Goal: Communication & Community: Ask a question

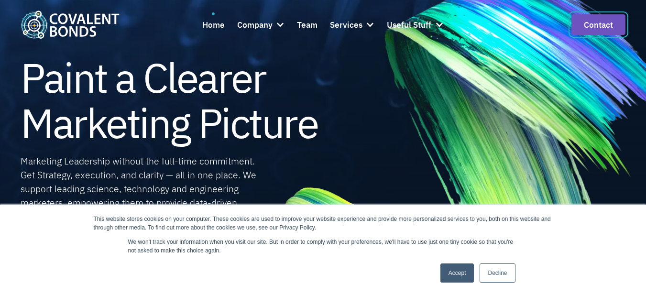
click at [600, 25] on link "Contact" at bounding box center [598, 24] width 54 height 21
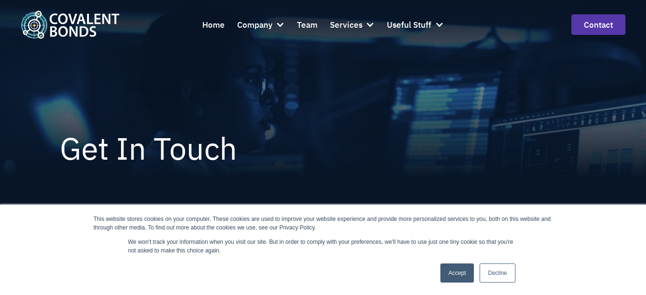
click at [445, 273] on link "Accept" at bounding box center [457, 272] width 34 height 19
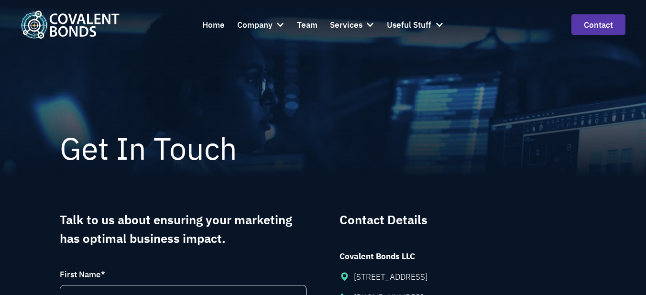
scroll to position [191, 0]
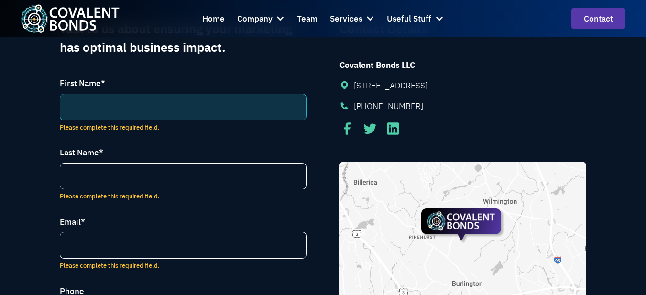
click at [83, 101] on input "First Name *" at bounding box center [183, 107] width 247 height 27
paste input "Bobby Barber"
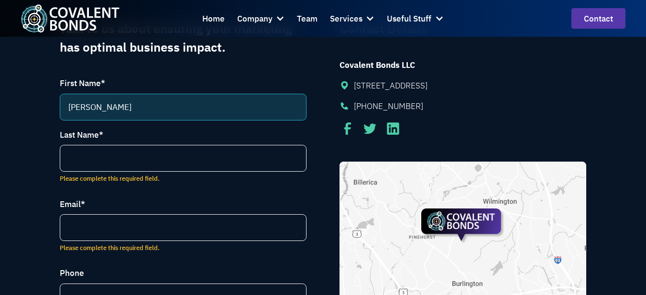
click at [105, 105] on input "Bobby Barber" at bounding box center [183, 107] width 247 height 27
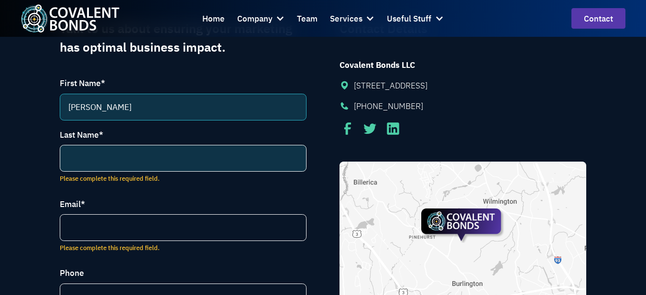
drag, startPoint x: 105, startPoint y: 106, endPoint x: 99, endPoint y: 156, distance: 50.5
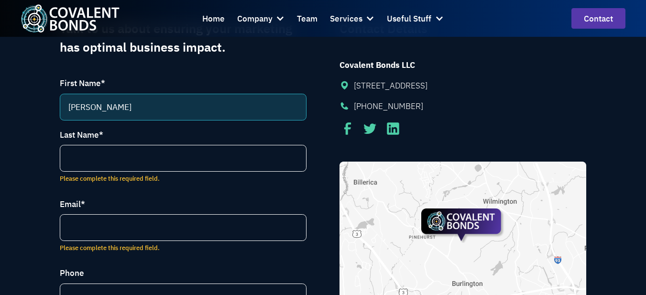
click at [111, 109] on input "Bobby Barber" at bounding box center [183, 107] width 247 height 27
type input "Bobby"
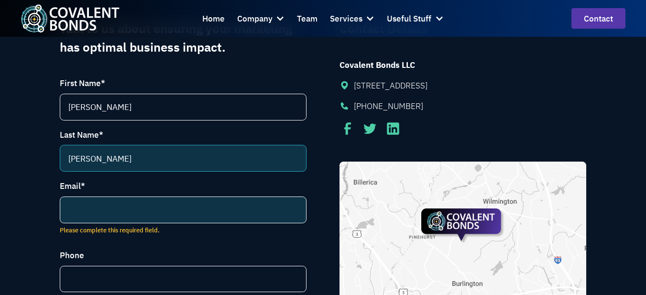
type input "Barber"
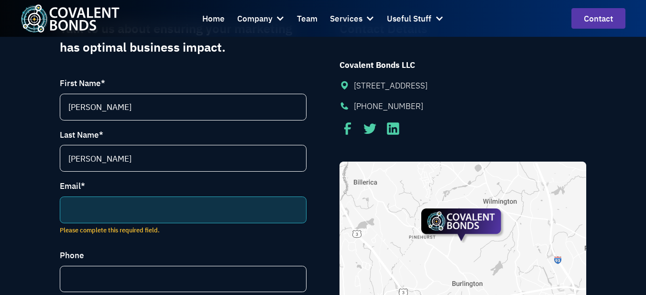
click at [93, 219] on input "Email *" at bounding box center [183, 209] width 247 height 27
paste input "bobby@referral-station.com"
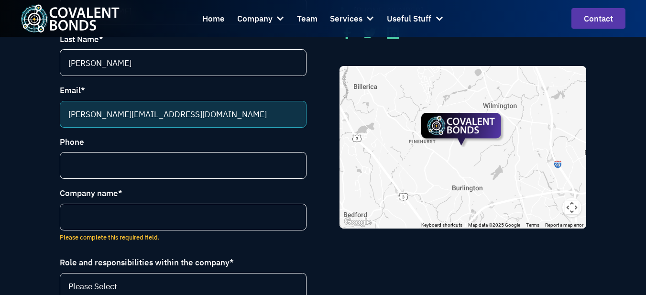
scroll to position [335, 0]
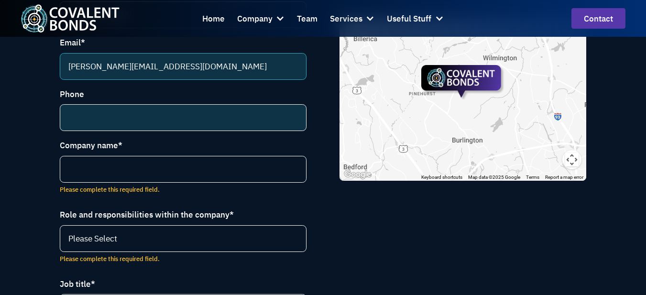
type input "bobby@referral-station.com"
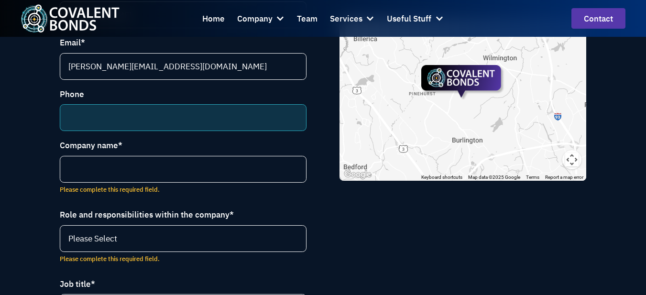
click at [102, 127] on input "Phone" at bounding box center [183, 117] width 247 height 27
paste input "7274342236"
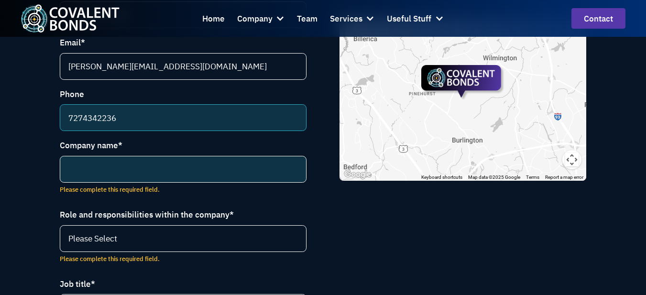
type input "7274342236"
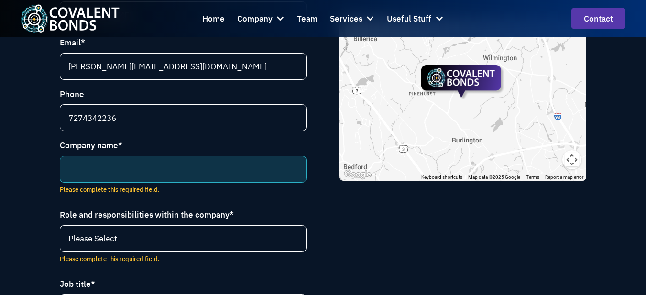
click at [115, 180] on input "Company name *" at bounding box center [183, 169] width 247 height 27
paste input ""I see Epitaph Group Inc. is a media agency enhancing brand growth for business…"
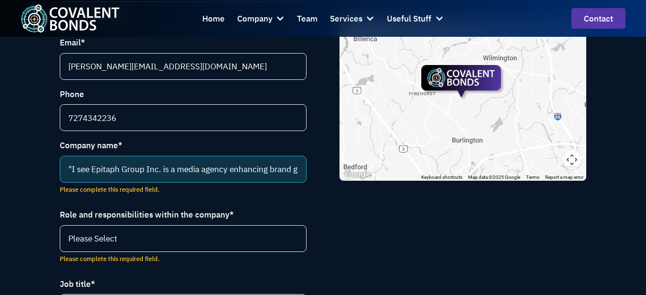
scroll to position [0, 648]
type input ""I see Epitaph Group Inc. is a media agency enhancing brand growth for business…"
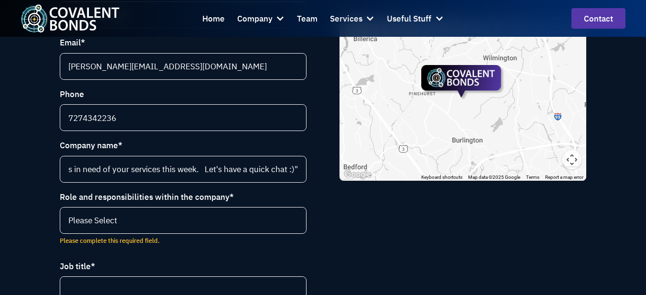
click at [184, 21] on div "Home Company About Us Ethical Marketing Pledge Careers Team Services Strategy V…" at bounding box center [323, 18] width 391 height 25
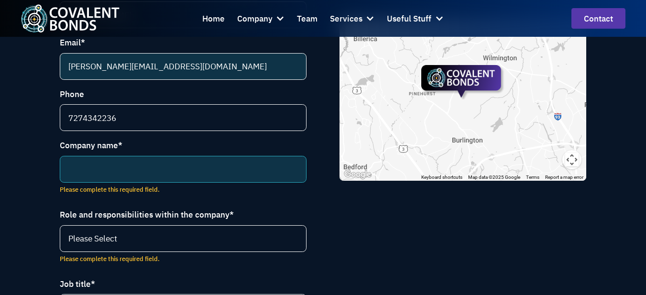
paste input "ReferralStation"
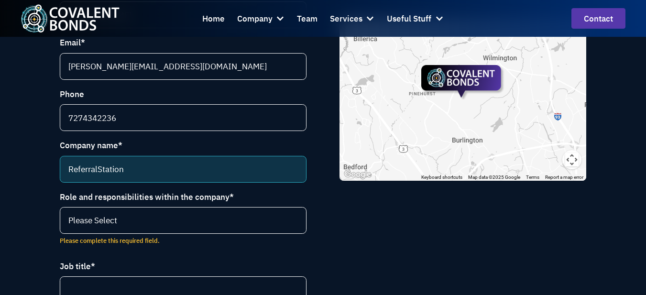
scroll to position [430, 0]
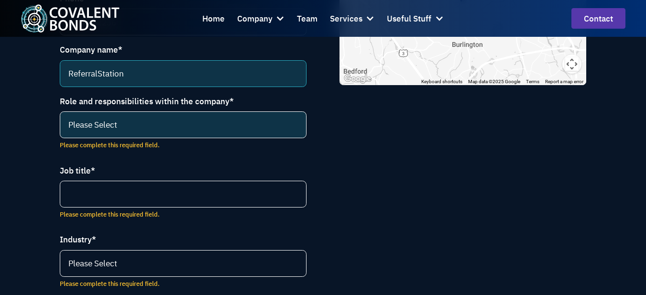
type input "ReferralStation"
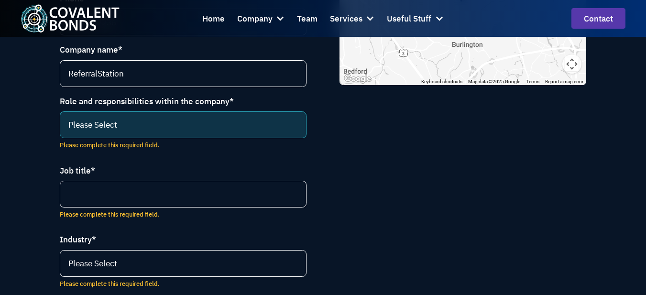
drag, startPoint x: 109, startPoint y: 132, endPoint x: 109, endPoint y: 122, distance: 10.1
click at [109, 132] on select "Please Select CEO CCO VP Marketing Marketing Director VP Sales and Marketing Ma…" at bounding box center [183, 124] width 247 height 27
select select "CEO"
click at [60, 116] on select "Please Select CEO CCO VP Marketing Marketing Director VP Sales and Marketing Ma…" at bounding box center [183, 124] width 247 height 27
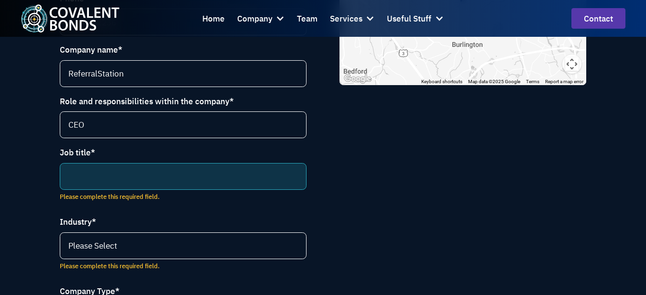
click at [89, 189] on input "Job title *" at bounding box center [183, 176] width 247 height 27
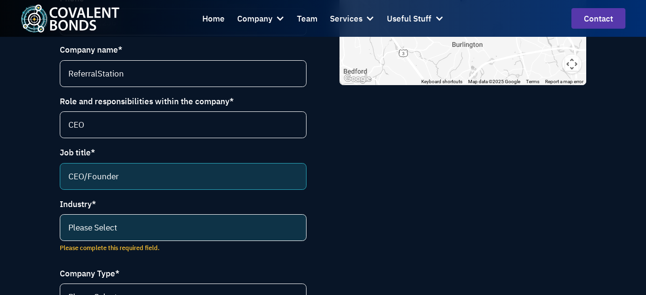
type input "CEO/Founder"
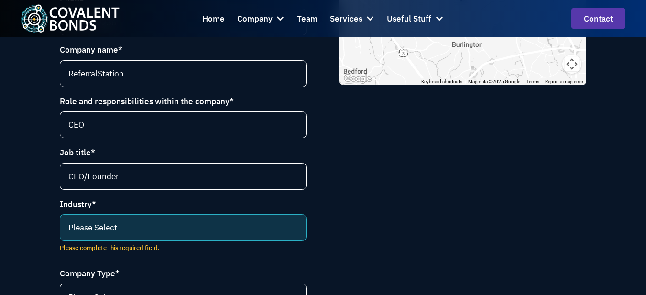
click at [104, 241] on select "Please Select Life science (selling to pharma and biotech) Food and beverage En…" at bounding box center [183, 227] width 247 height 27
click at [60, 219] on select "Please Select Life science (selling to pharma and biotech) Food and beverage En…" at bounding box center [183, 227] width 247 height 27
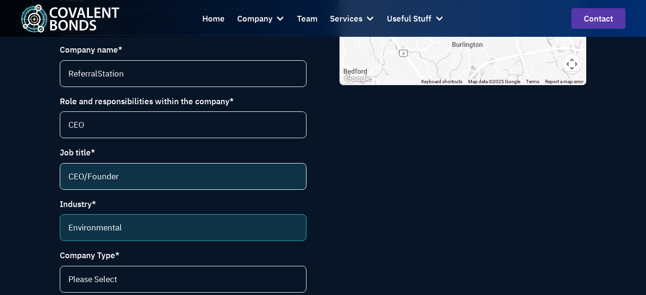
scroll to position [478, 0]
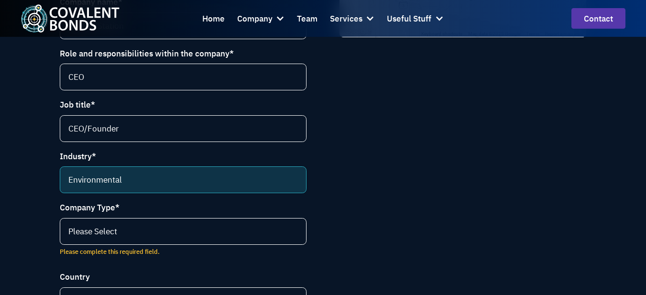
click at [130, 188] on select "Please Select Life science (selling to pharma and biotech) Food and beverage En…" at bounding box center [183, 179] width 247 height 27
click at [60, 171] on select "Please Select Life science (selling to pharma and biotech) Food and beverage En…" at bounding box center [183, 179] width 247 height 27
click at [109, 182] on select "Please Select Life science (selling to pharma and biotech) Food and beverage En…" at bounding box center [183, 179] width 247 height 27
select select "Life science (selling to pharma and biotech)"
click at [60, 171] on select "Please Select Life science (selling to pharma and biotech) Food and beverage En…" at bounding box center [183, 179] width 247 height 27
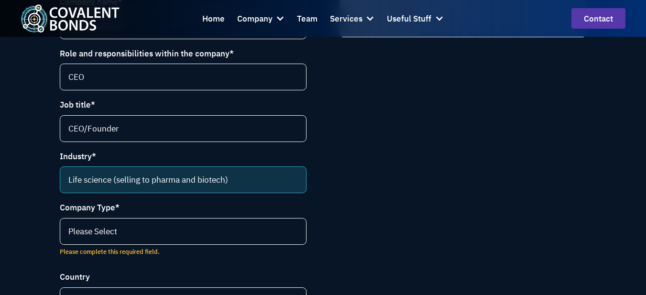
drag, startPoint x: 109, startPoint y: 179, endPoint x: 110, endPoint y: 196, distance: 17.3
click at [109, 179] on select "Please Select Life science (selling to pharma and biotech) Food and beverage En…" at bounding box center [183, 179] width 247 height 27
click at [60, 171] on select "Please Select Life science (selling to pharma and biotech) Food and beverage En…" at bounding box center [183, 179] width 247 height 27
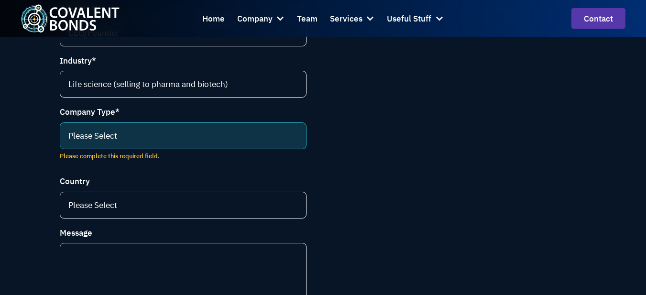
click at [93, 129] on select "Please Select Instrumentation manufacturer Contract service provider Tools and …" at bounding box center [183, 135] width 247 height 27
select select "Agency"
click at [60, 128] on select "Please Select Instrumentation manufacturer Contract service provider Tools and …" at bounding box center [183, 135] width 247 height 27
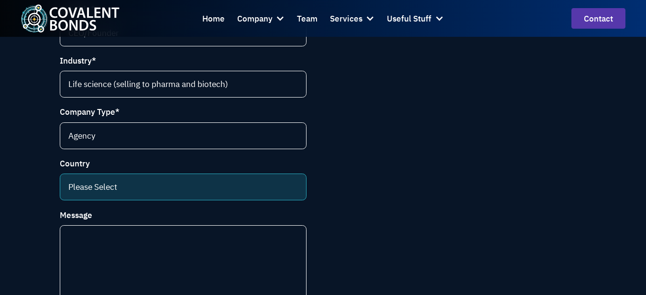
click at [117, 190] on select "Please Select Argentina Australia Austria Belgium Bolivia Brazil Bulgaria Canad…" at bounding box center [183, 187] width 247 height 27
select select "[GEOGRAPHIC_DATA]"
click at [60, 179] on select "Please Select Argentina Australia Austria Belgium Bolivia Brazil Bulgaria Canad…" at bounding box center [183, 187] width 247 height 27
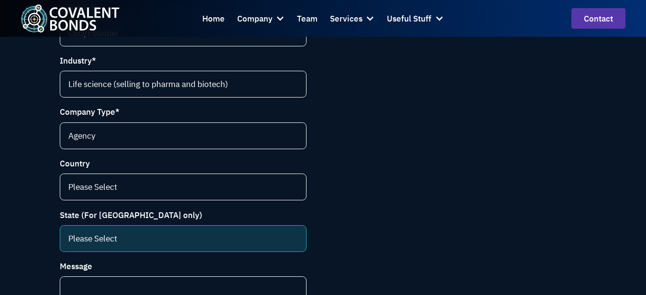
click at [104, 239] on select "Please Select Alabama Alaska Arizona Arkansas Bermuda California Colorado Conne…" at bounding box center [183, 238] width 247 height 27
select select "Florida"
click at [60, 231] on select "Please Select Alabama Alaska Arizona Arkansas Bermuda California Colorado Conne…" at bounding box center [183, 238] width 247 height 27
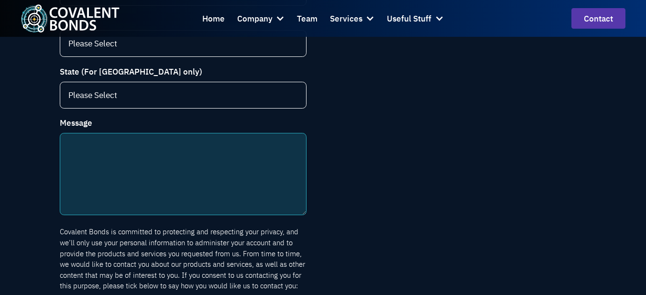
click at [102, 163] on textarea "Message" at bounding box center [183, 174] width 247 height 82
paste textarea ""I see Covalent Bonds empowers life science and tech marketers with data-driven…"
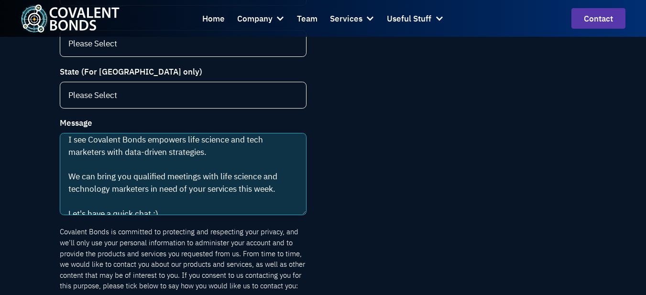
scroll to position [861, 0]
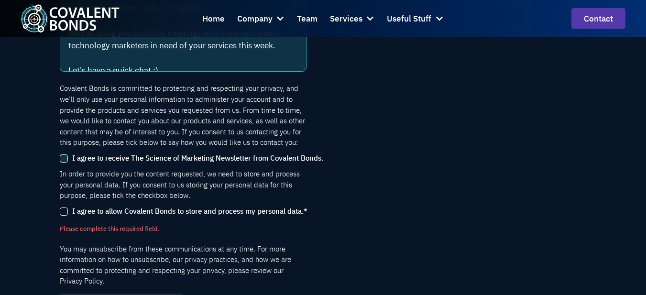
type textarea "I see Covalent Bonds empowers life science and tech marketers with data-driven …"
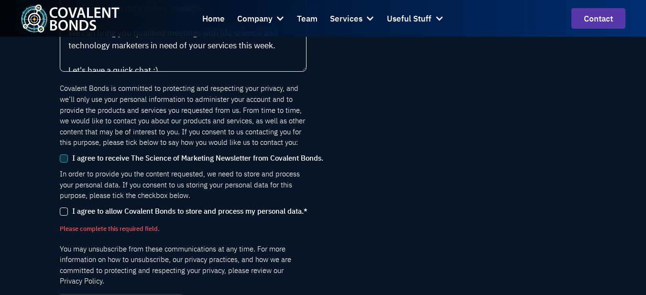
click at [61, 163] on input "I agree to receive The Science of Marketing Newsletter from Covalent Bonds." at bounding box center [64, 158] width 8 height 8
checkbox input "true"
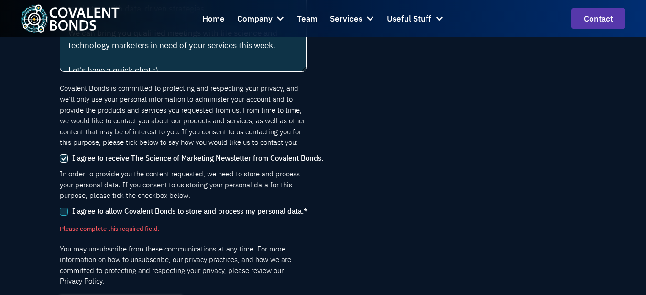
click at [60, 216] on input "I agree to allow Covalent Bonds to store and process my personal data. *" at bounding box center [64, 211] width 8 height 8
checkbox input "true"
click at [62, 72] on textarea "I see Covalent Bonds empowers life science and tech marketers with data-driven …" at bounding box center [183, 30] width 247 height 82
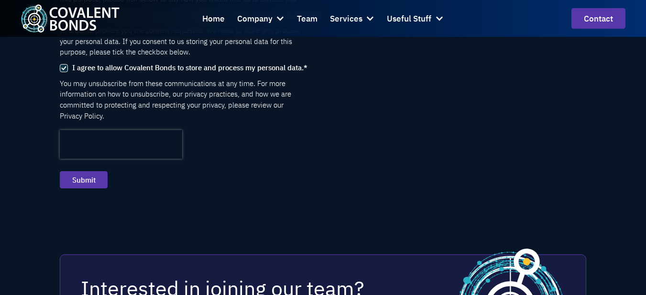
scroll to position [908, 0]
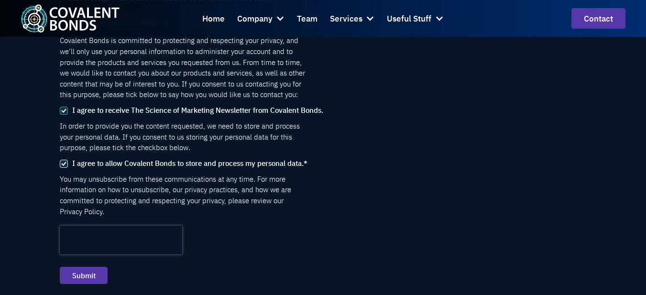
click at [64, 115] on input "I agree to receive The Science of Marketing Newsletter from Covalent Bonds." at bounding box center [64, 111] width 8 height 8
checkbox input "false"
click at [63, 168] on input "I agree to allow Covalent Bonds to store and process my personal data. *" at bounding box center [64, 164] width 8 height 8
checkbox input "false"
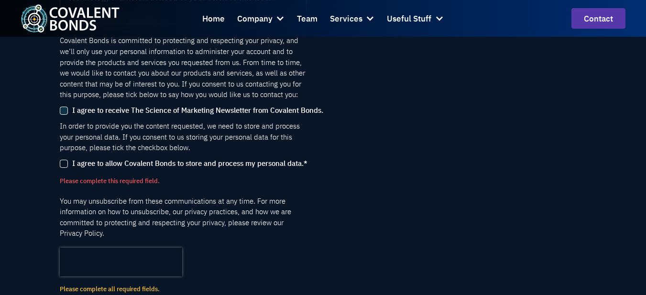
scroll to position [861, 0]
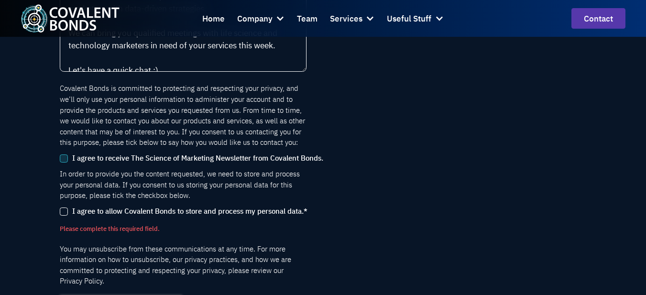
click at [64, 163] on input "I agree to receive The Science of Marketing Newsletter from Covalent Bonds." at bounding box center [64, 158] width 8 height 8
checkbox input "true"
click at [62, 216] on input "I agree to allow Covalent Bonds to store and process my personal data. *" at bounding box center [64, 211] width 8 height 8
checkbox input "true"
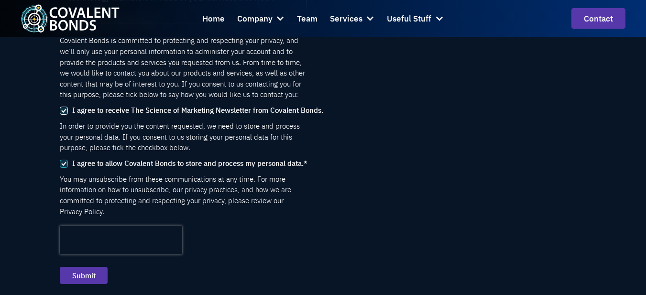
scroll to position [956, 0]
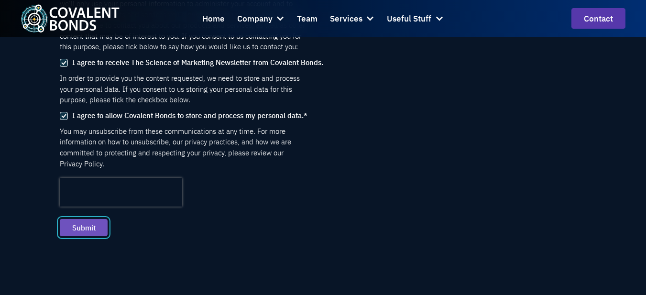
click at [73, 233] on input "Submit" at bounding box center [84, 227] width 48 height 17
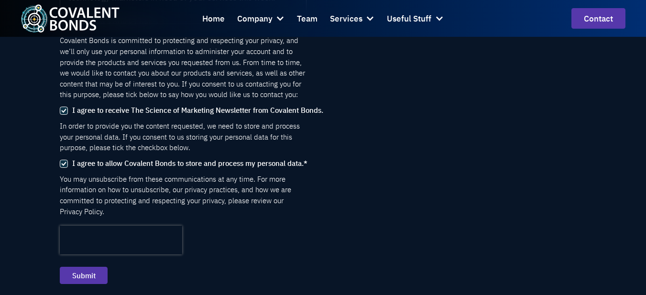
scroll to position [1004, 0]
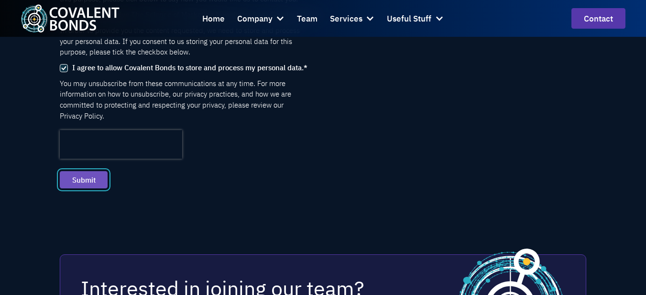
click at [77, 188] on input "Submit" at bounding box center [84, 179] width 48 height 17
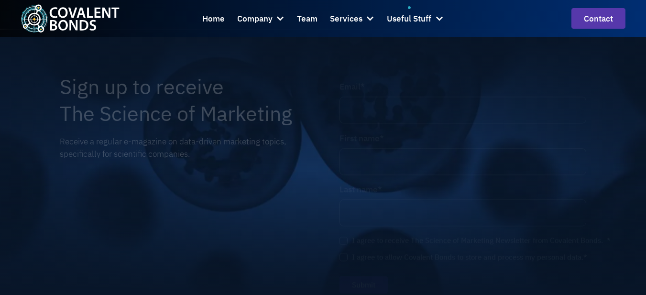
scroll to position [1625, 0]
